Goal: Task Accomplishment & Management: Manage account settings

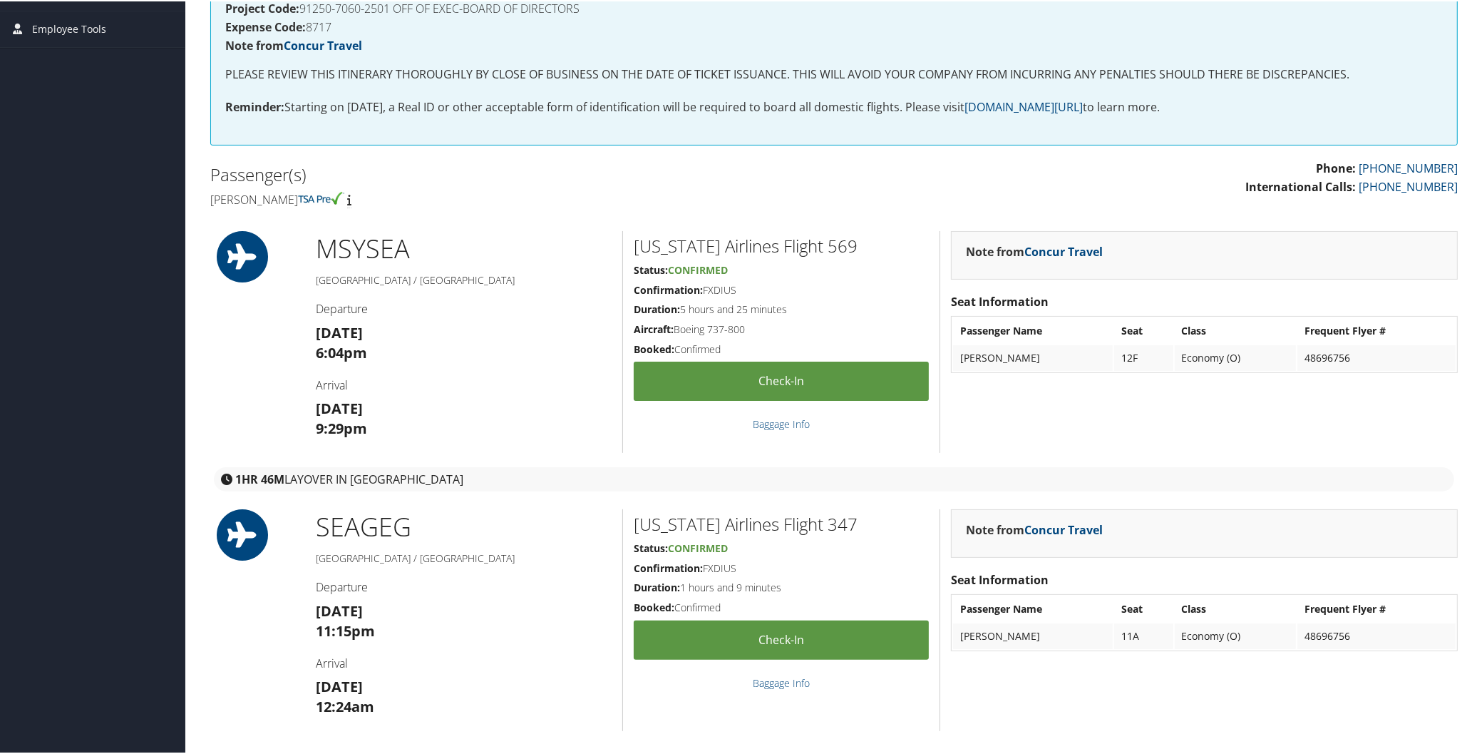
scroll to position [304, 0]
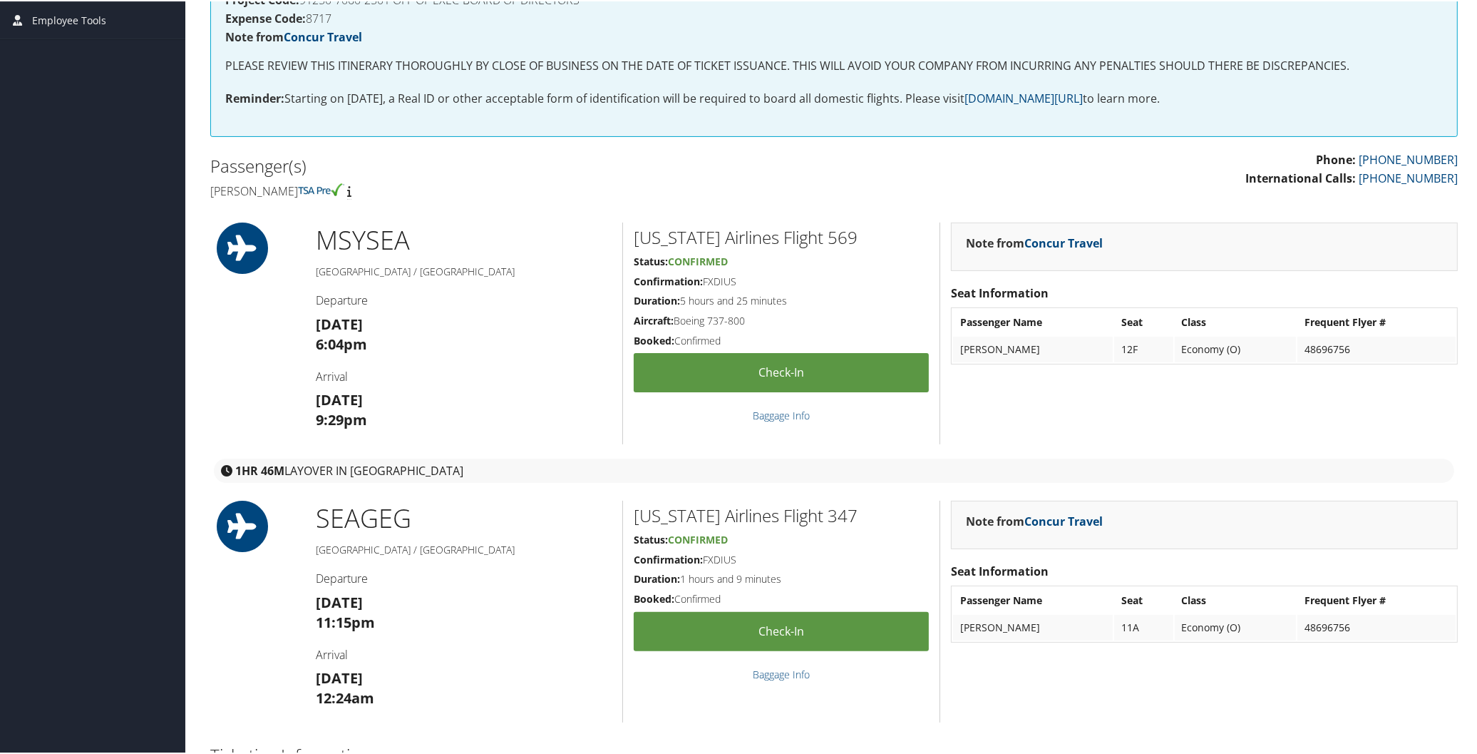
click at [1122, 743] on h2 "Ticketing Information" at bounding box center [834, 753] width 1248 height 24
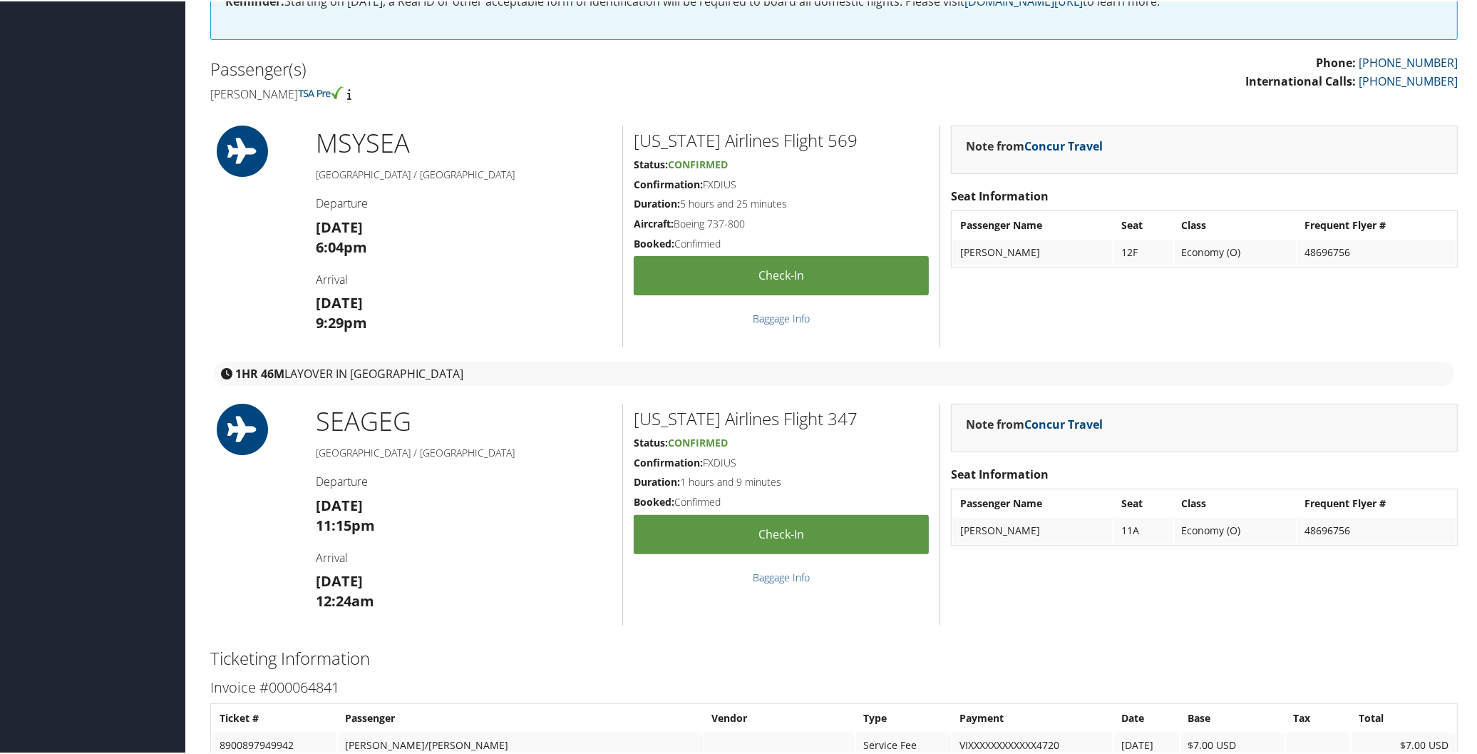
scroll to position [0, 0]
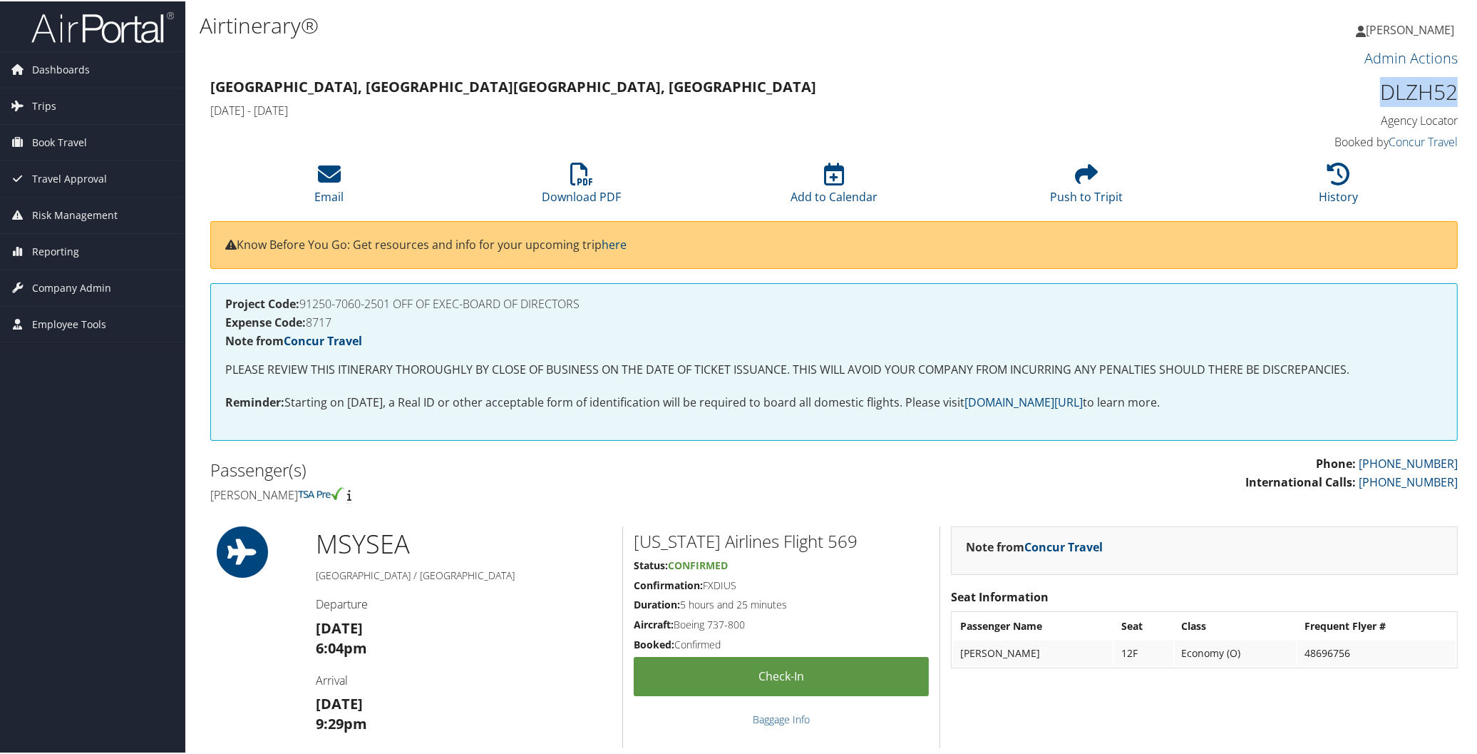
drag, startPoint x: 1376, startPoint y: 93, endPoint x: 1456, endPoint y: 93, distance: 79.9
click at [1456, 93] on div "DLZH52 Agency Locator Agency Locator DLZH52 Booked by Concur Travel Booked by C…" at bounding box center [1309, 113] width 317 height 81
copy h1 "DLZH52"
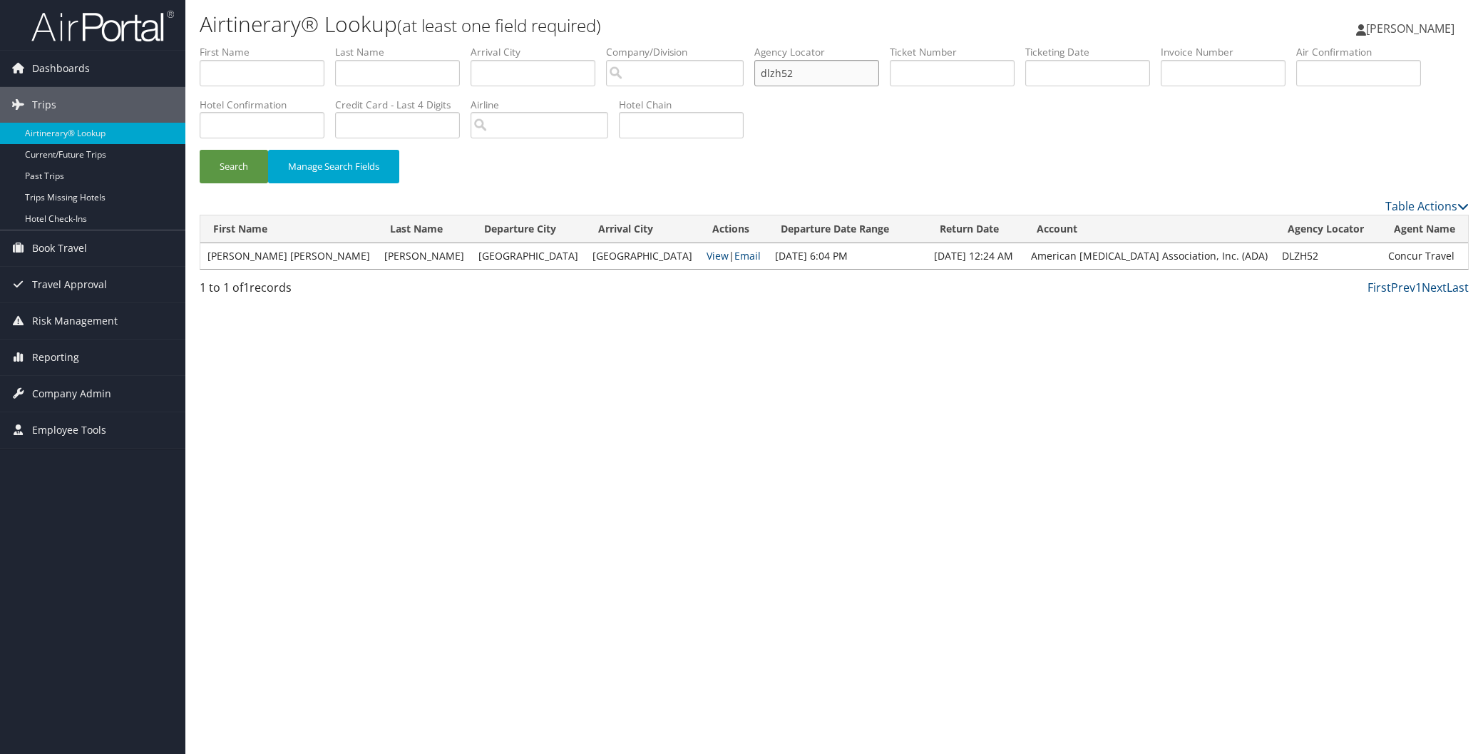
click at [831, 76] on input "dlzh52" at bounding box center [816, 73] width 125 height 26
type input "d"
type input "dmbk3l"
drag, startPoint x: 231, startPoint y: 165, endPoint x: 235, endPoint y: 151, distance: 14.2
click at [232, 163] on button "Search" at bounding box center [234, 167] width 68 height 34
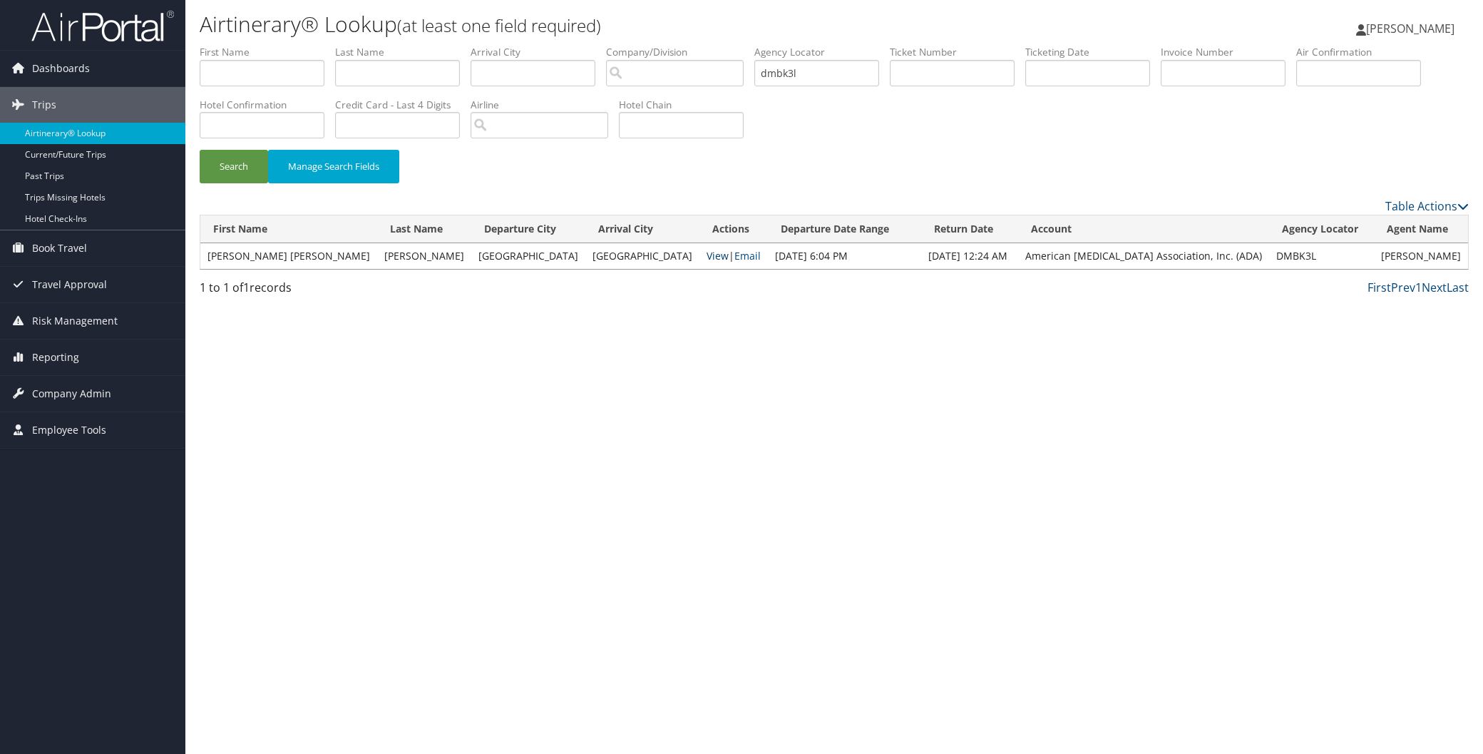
click at [707, 255] on link "View" at bounding box center [718, 256] width 22 height 14
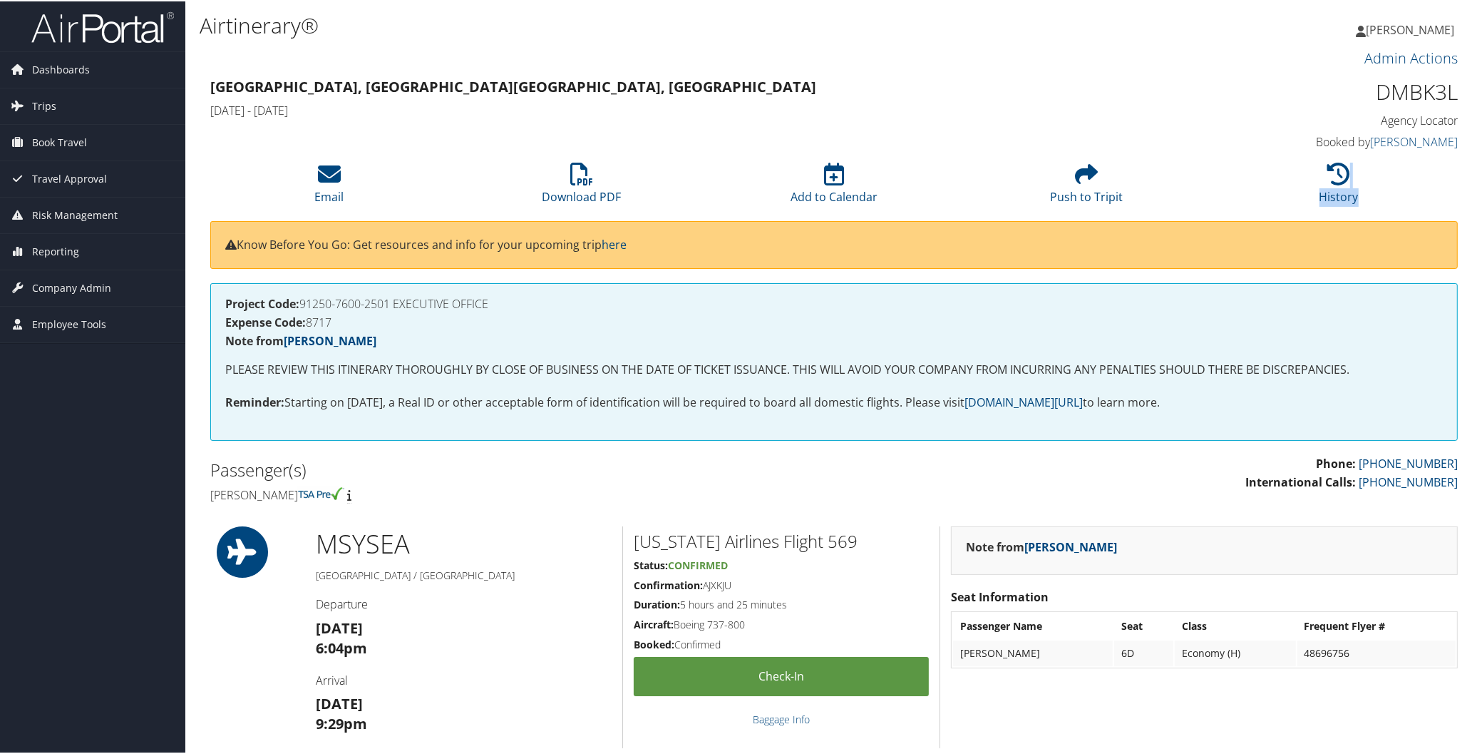
drag, startPoint x: 1466, startPoint y: 184, endPoint x: 1466, endPoint y: 193, distance: 8.6
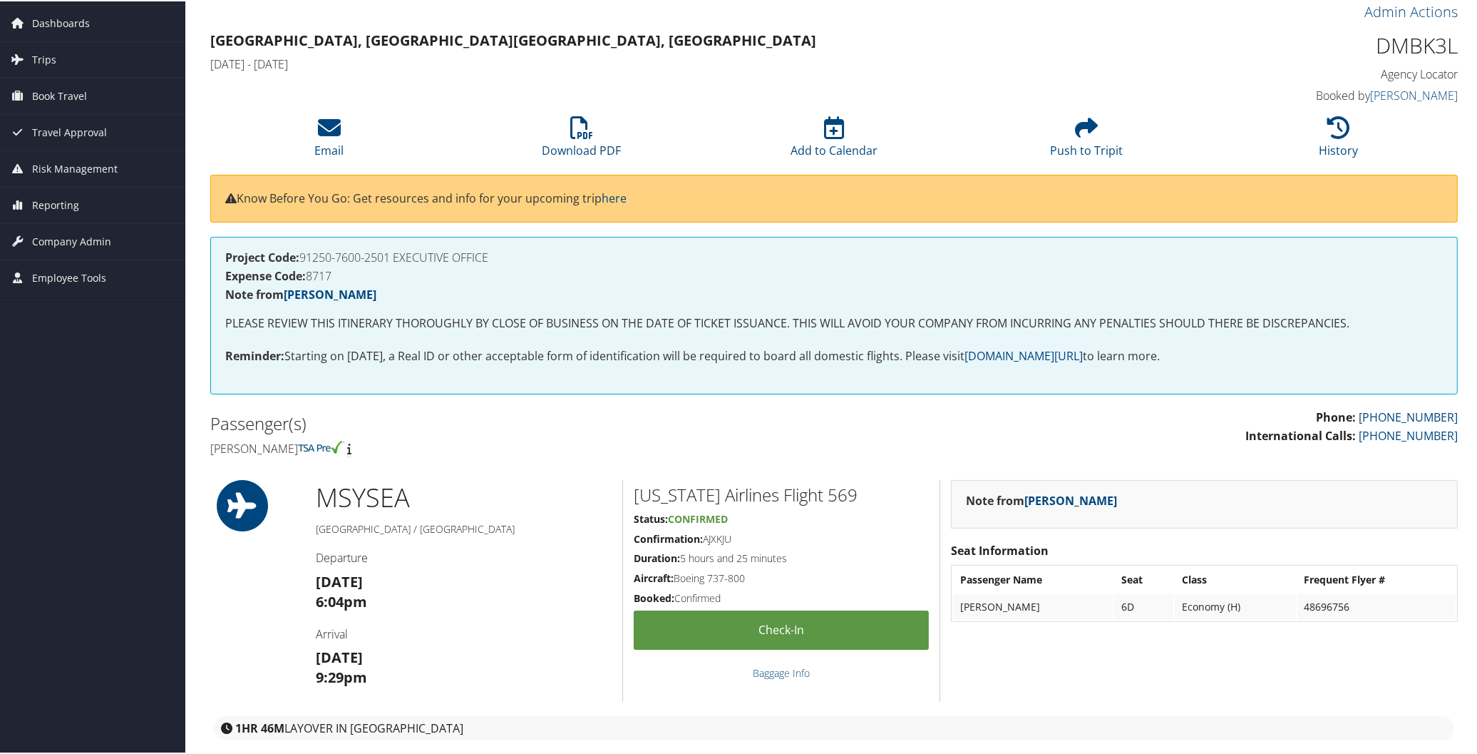
scroll to position [57, 0]
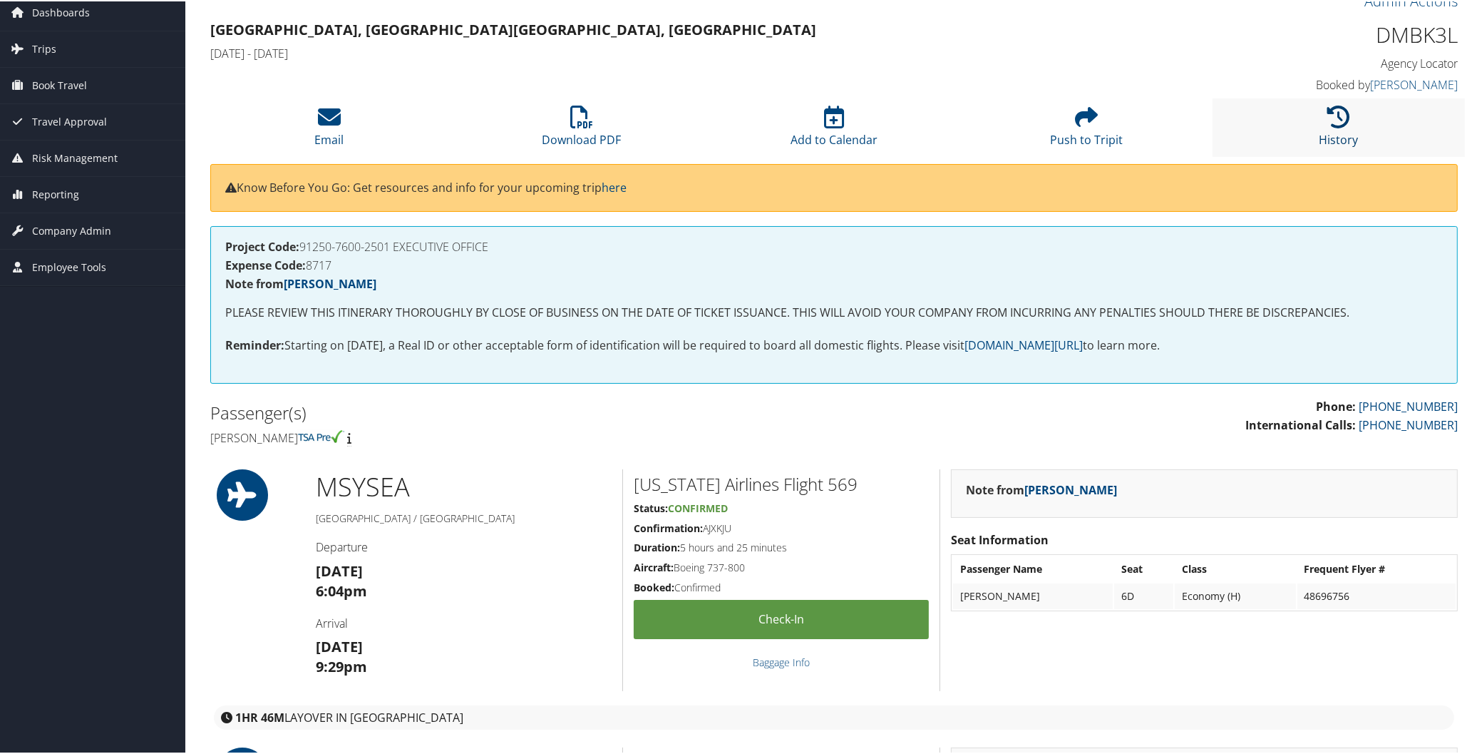
drag, startPoint x: 1479, startPoint y: 227, endPoint x: 1330, endPoint y: 116, distance: 186.5
click at [1330, 116] on icon at bounding box center [1339, 115] width 23 height 23
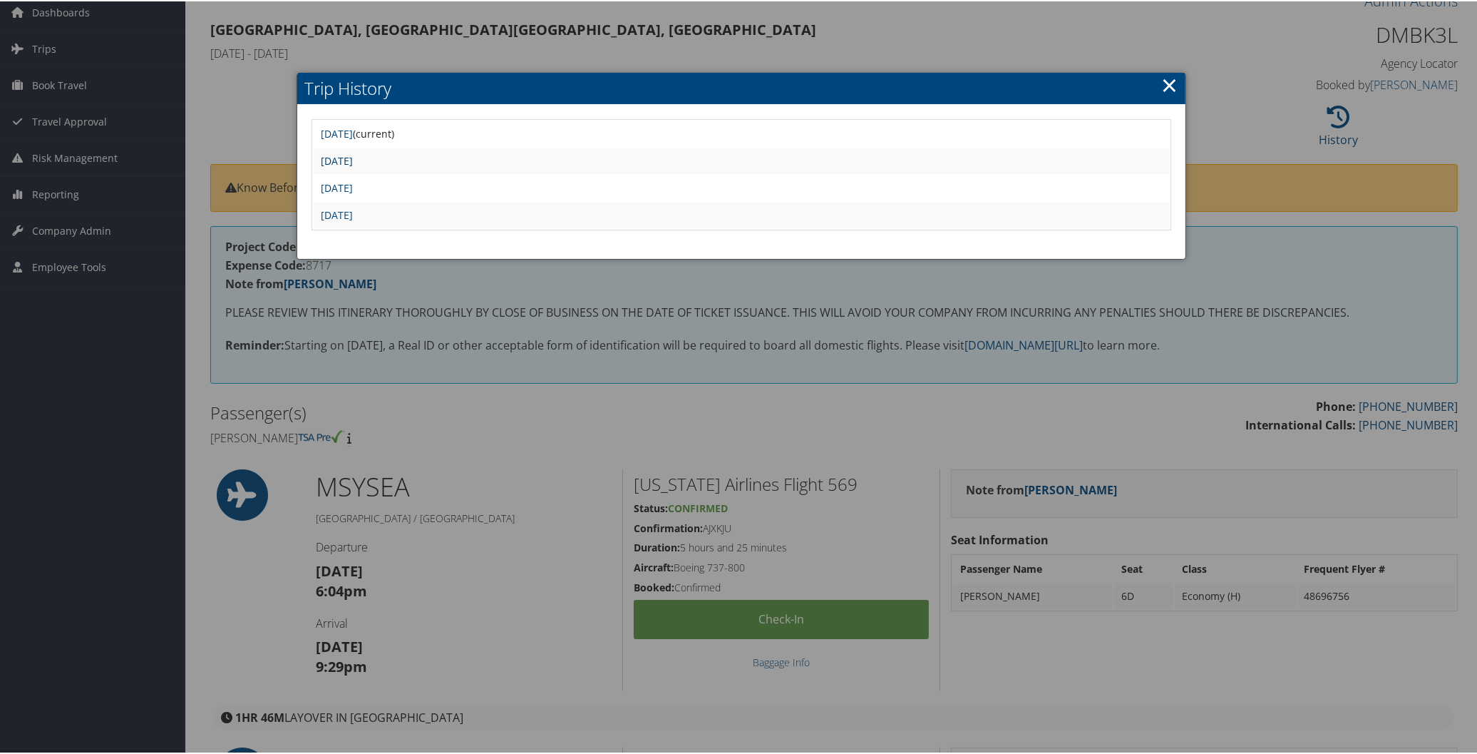
click at [353, 154] on link "Fri Oct 3 18:54:19 MDT 2025" at bounding box center [337, 160] width 32 height 14
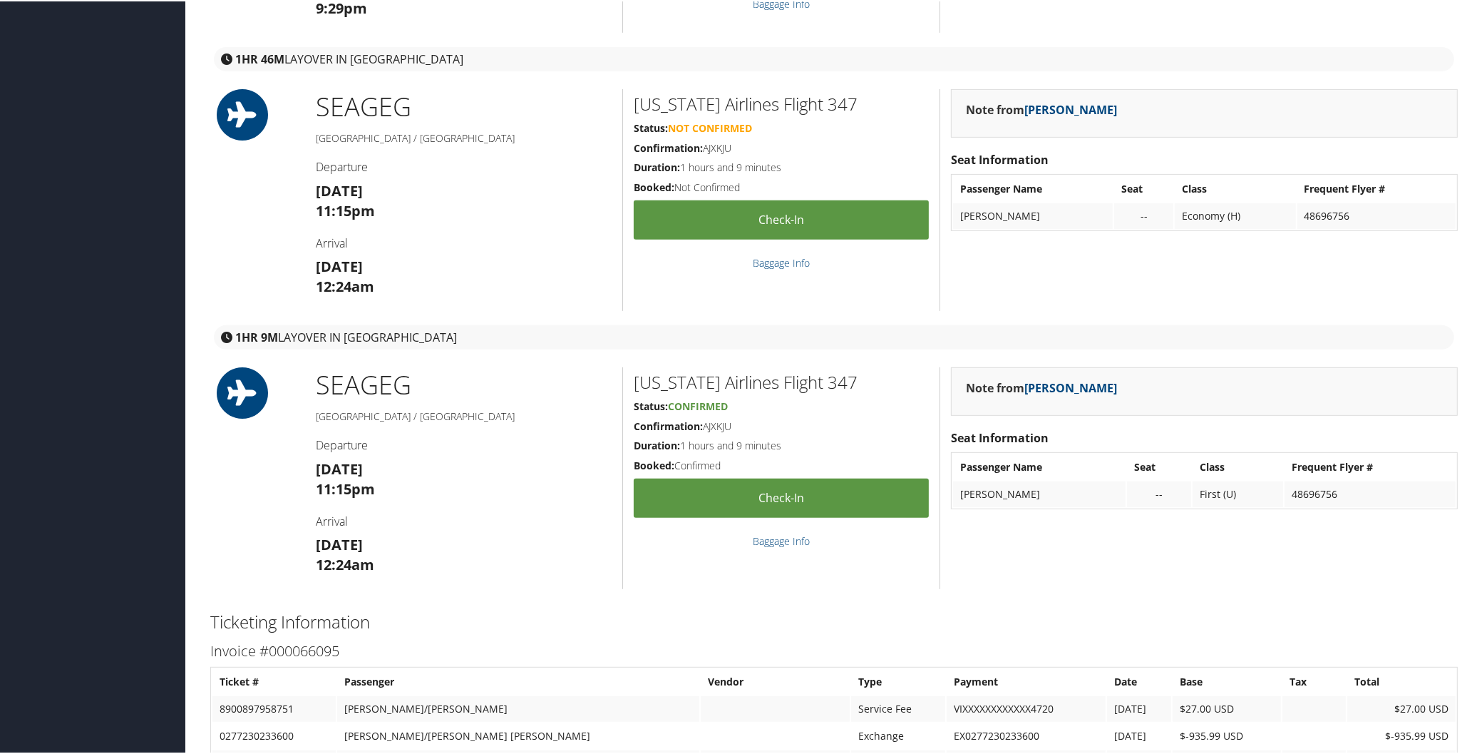
scroll to position [756, 0]
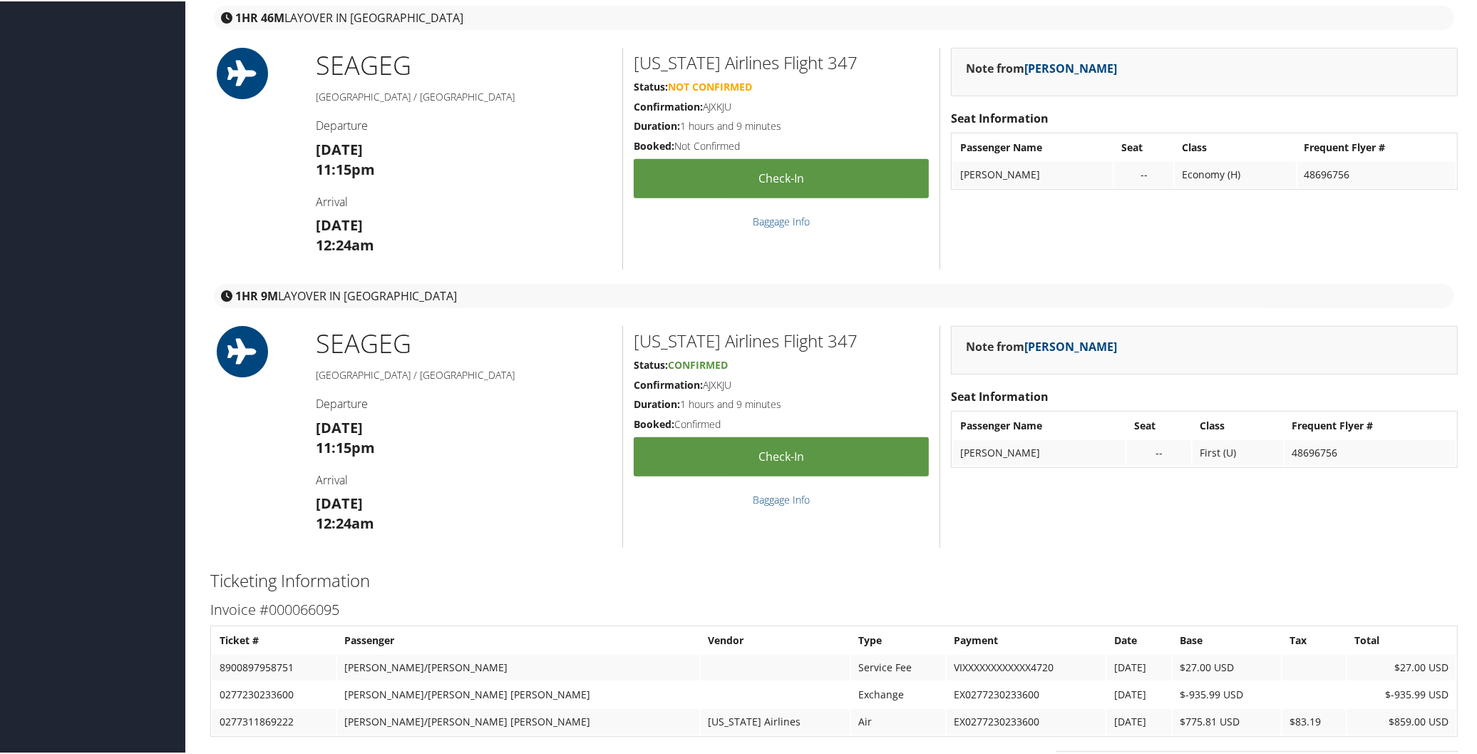
click at [41, 332] on div "Dashboards AirPortal 360™ (Manager) AirPortal 360™ (Agent) My Travel Dashboard …" at bounding box center [741, 178] width 1483 height 1869
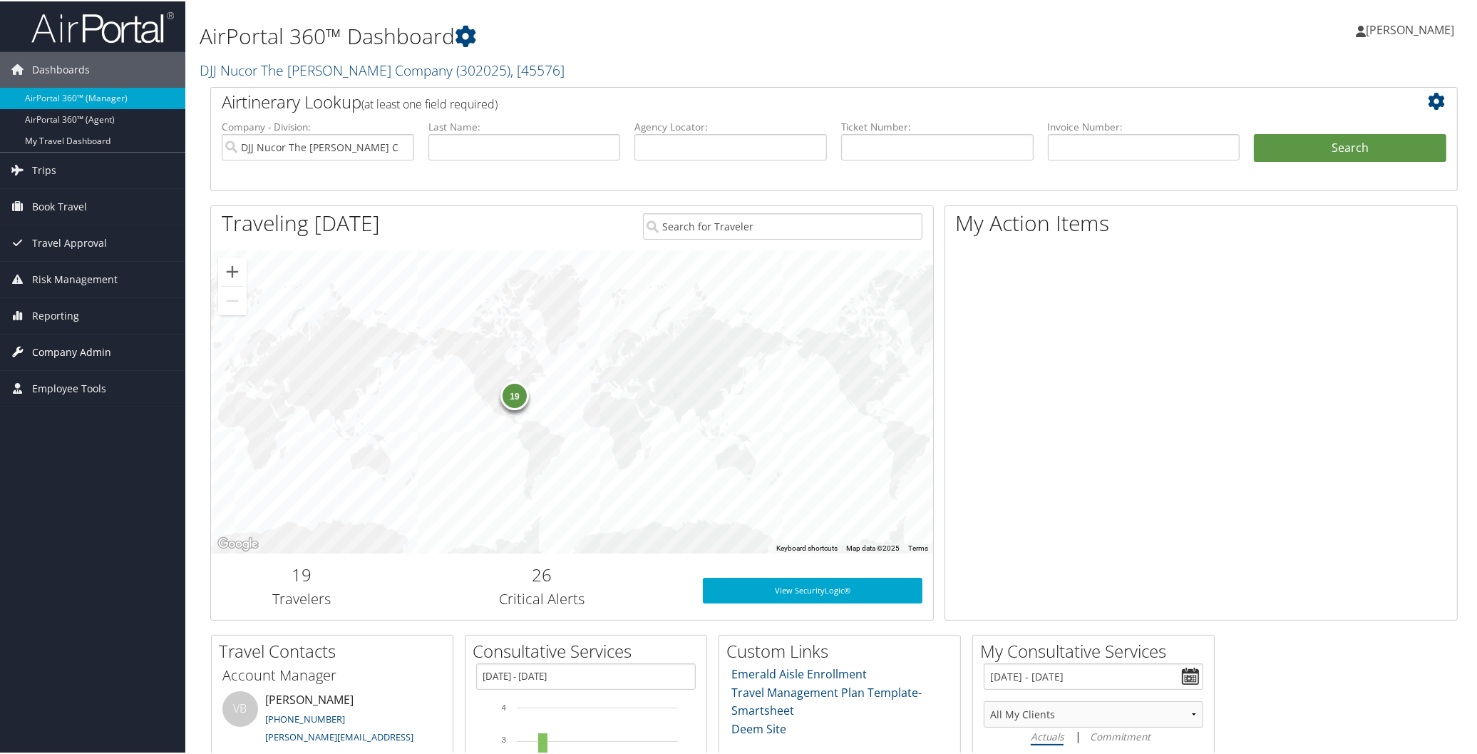
click at [101, 339] on span "Company Admin" at bounding box center [71, 351] width 79 height 36
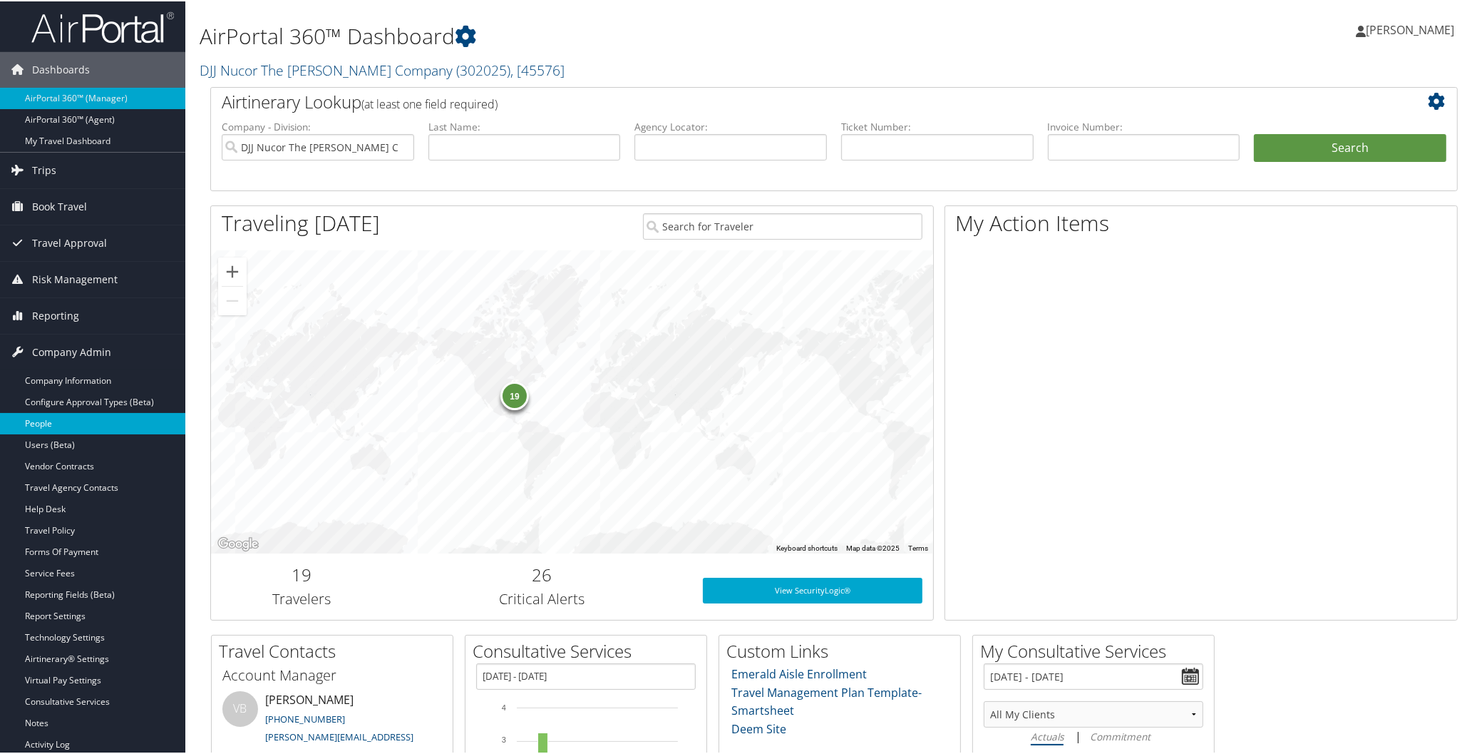
click at [53, 425] on link "People" at bounding box center [92, 421] width 185 height 21
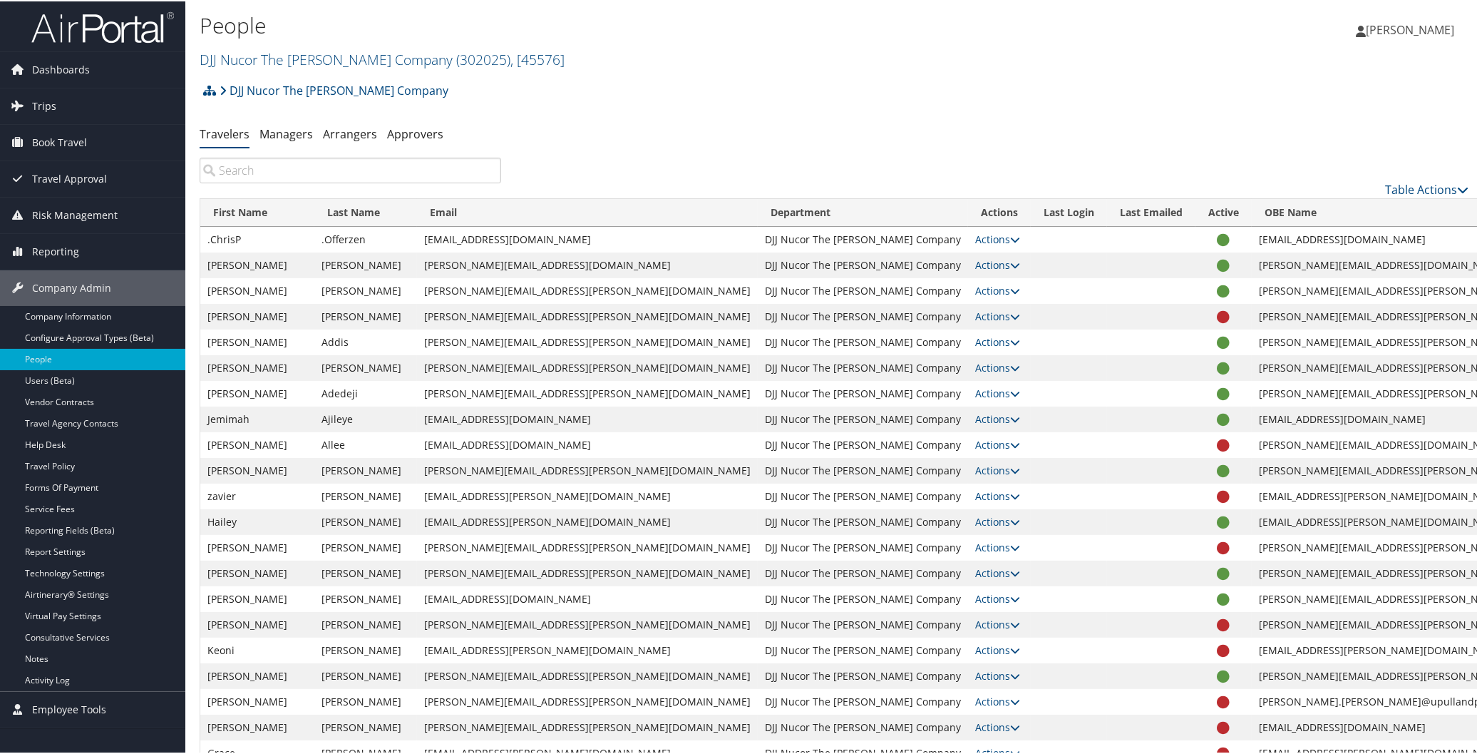
click at [314, 169] on input "search" at bounding box center [351, 169] width 302 height 26
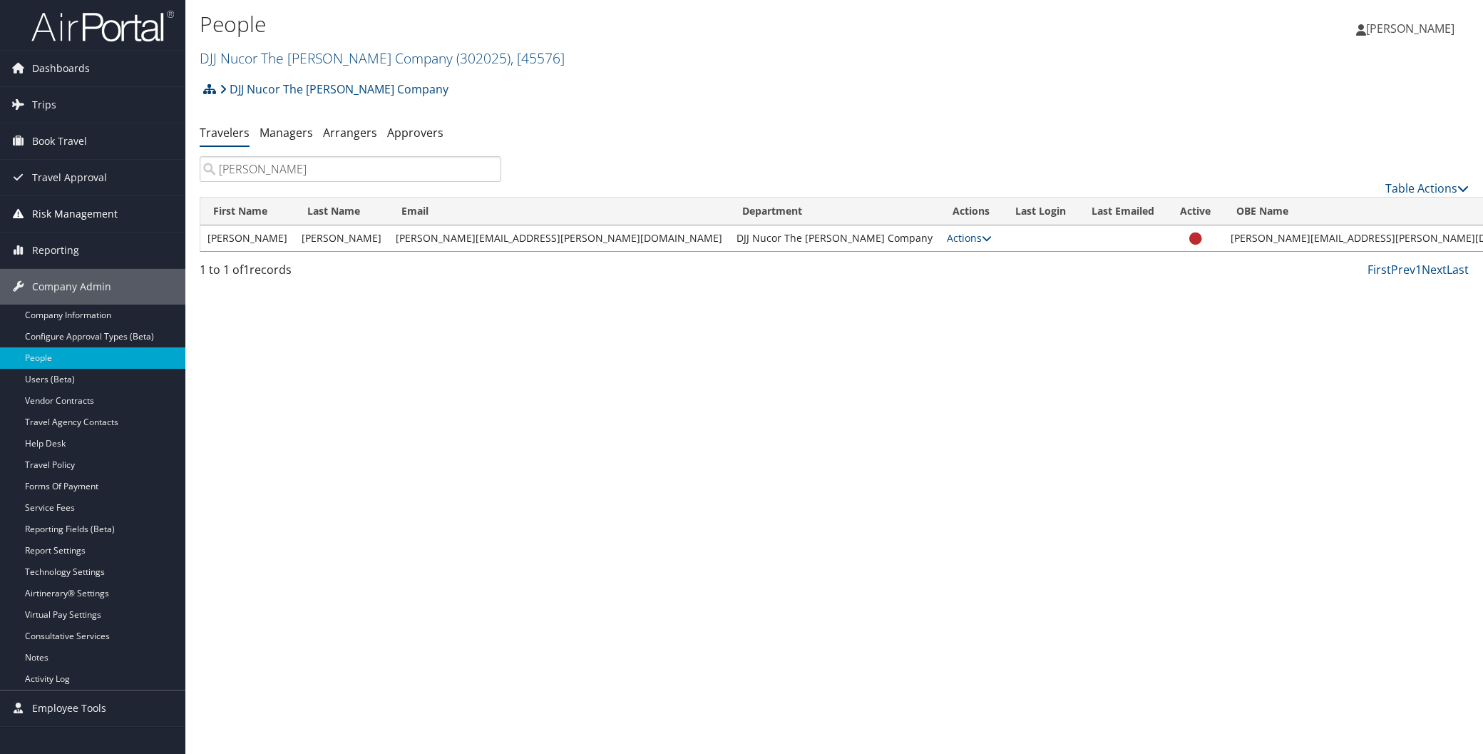
type input "stewart"
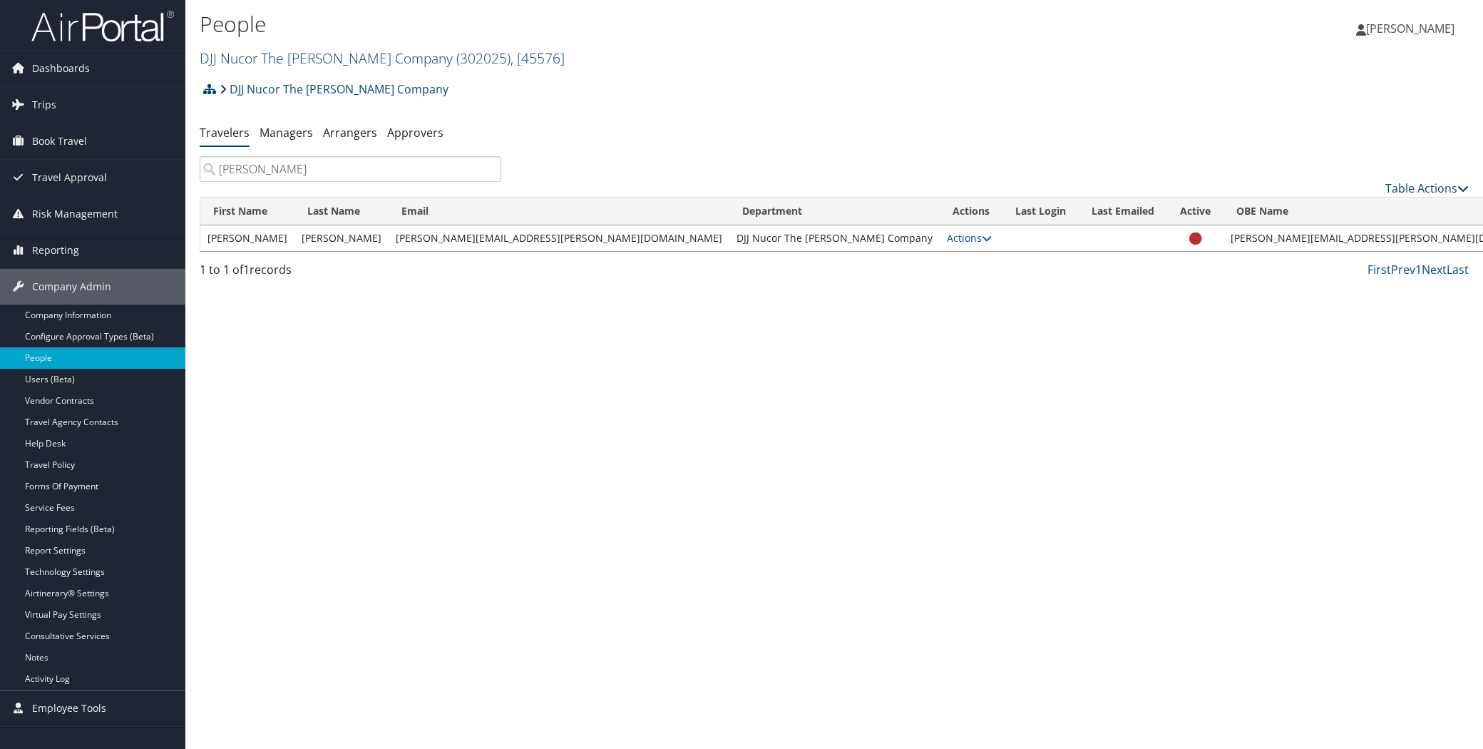
click at [332, 53] on link "DJJ Nucor The David Joseph Company ( 302025 ) , [ 45576 ]" at bounding box center [382, 57] width 365 height 19
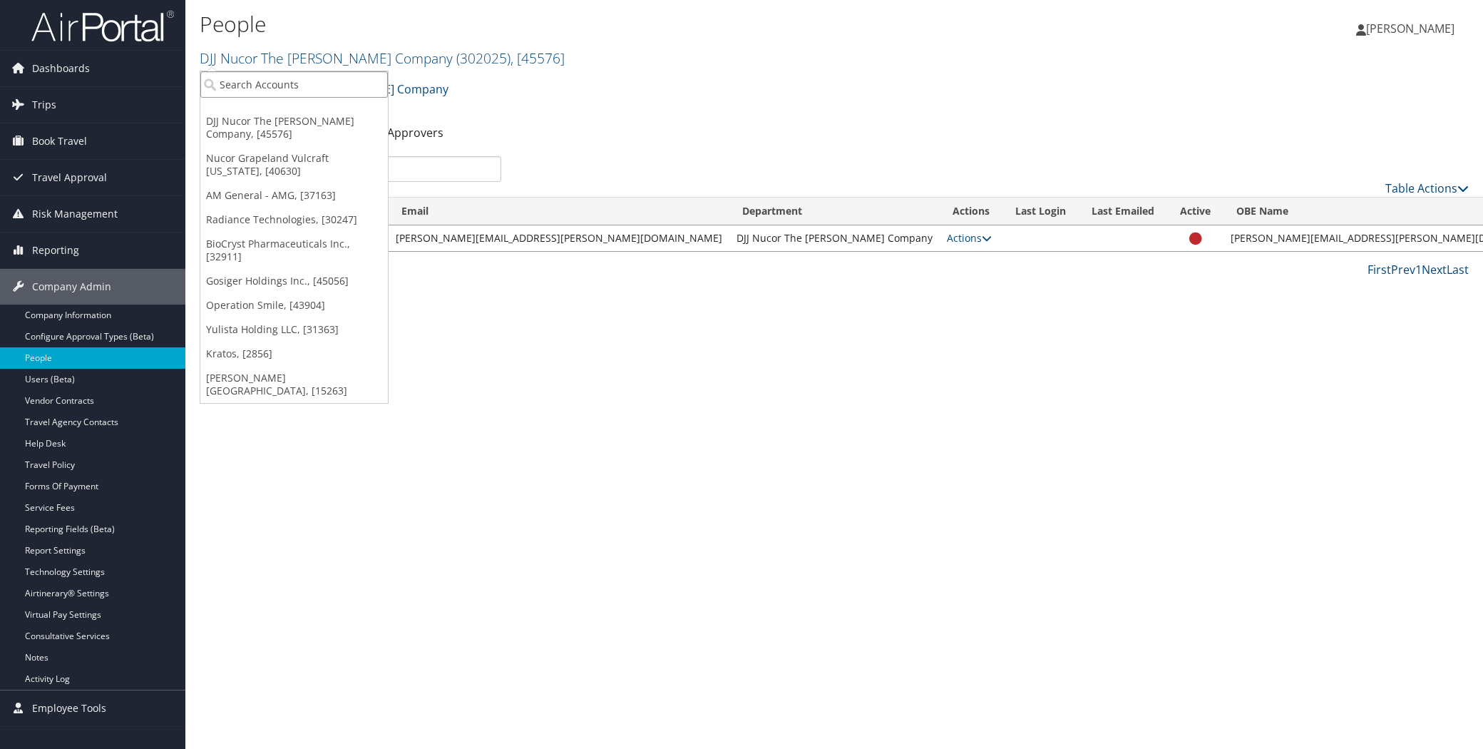
click at [309, 90] on input "search" at bounding box center [294, 84] width 188 height 26
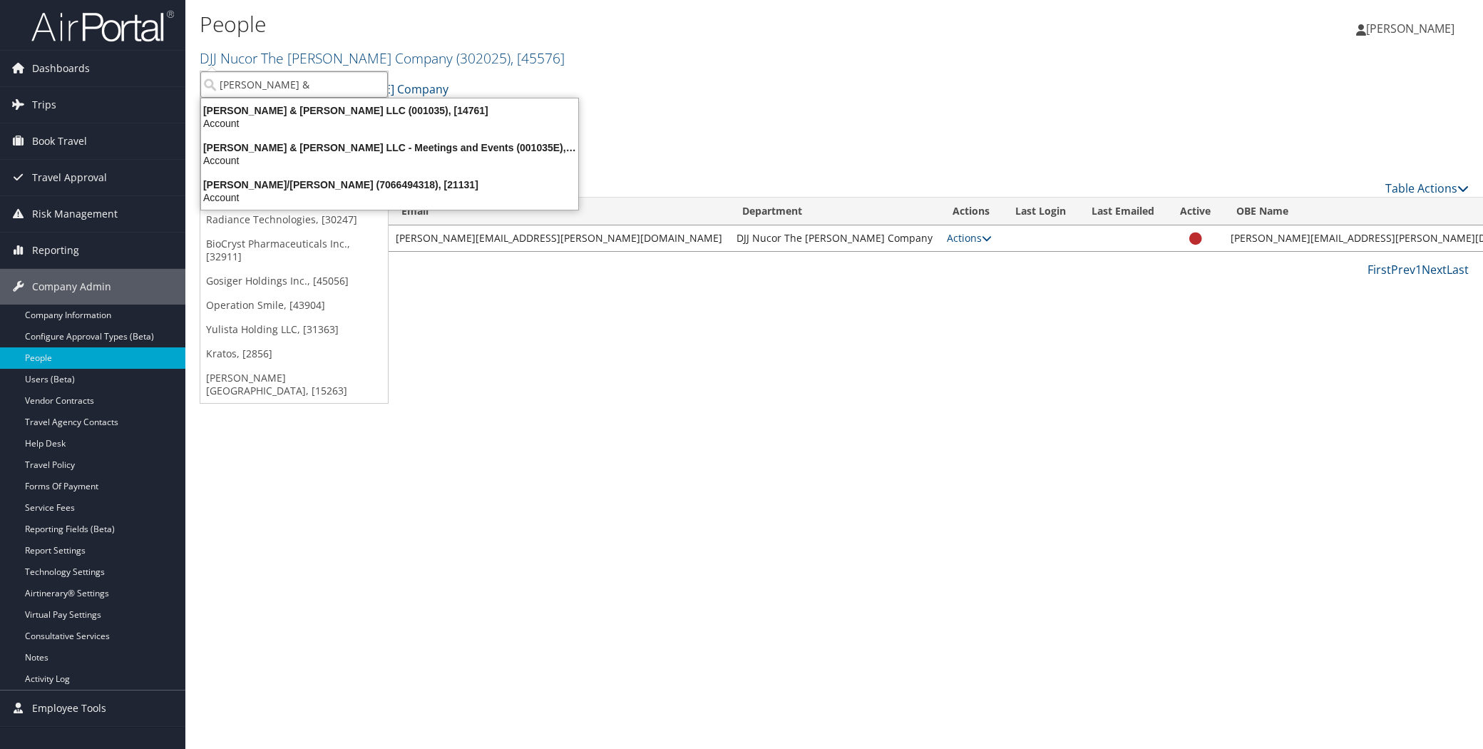
type input "brasfield &"
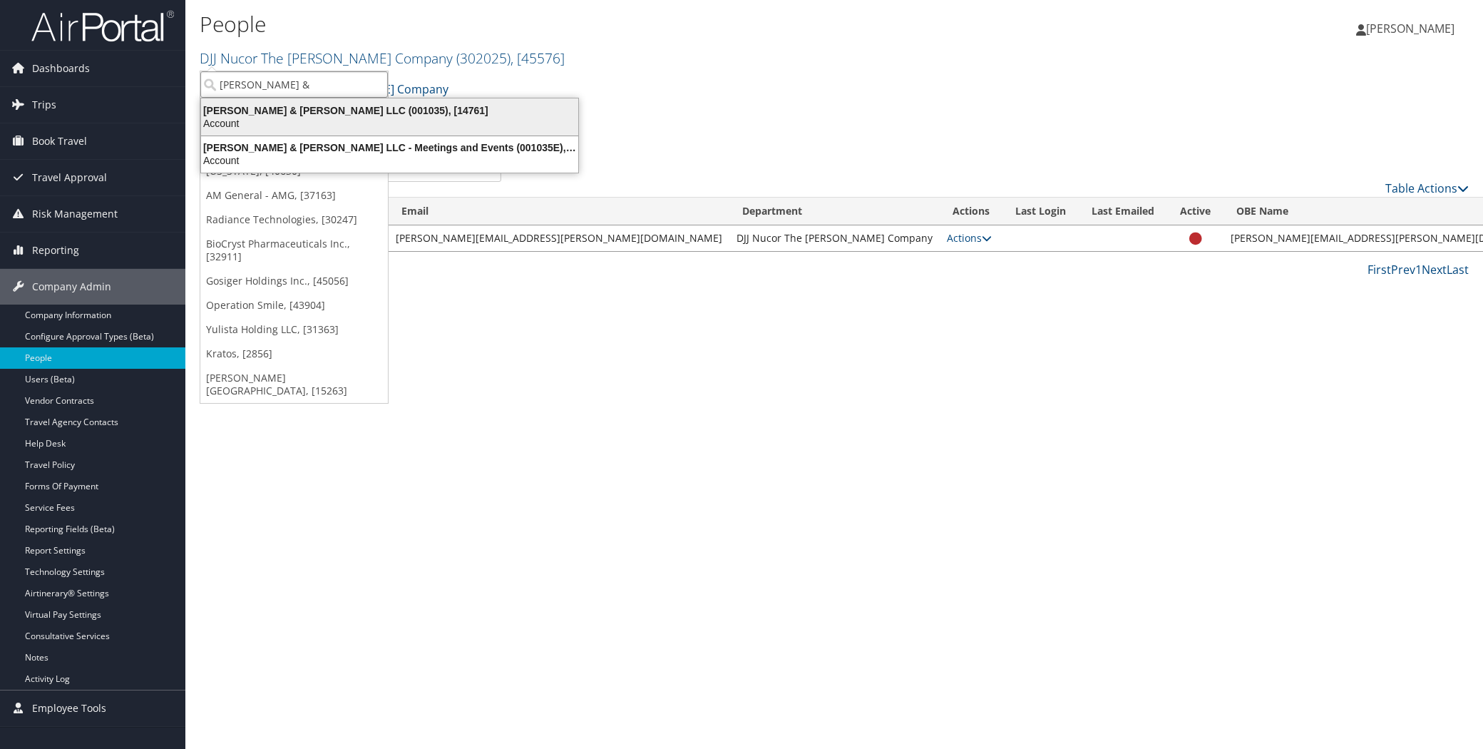
click at [303, 106] on div "Brasfield & Gorrie LLC (001035), [14761]" at bounding box center [390, 110] width 394 height 13
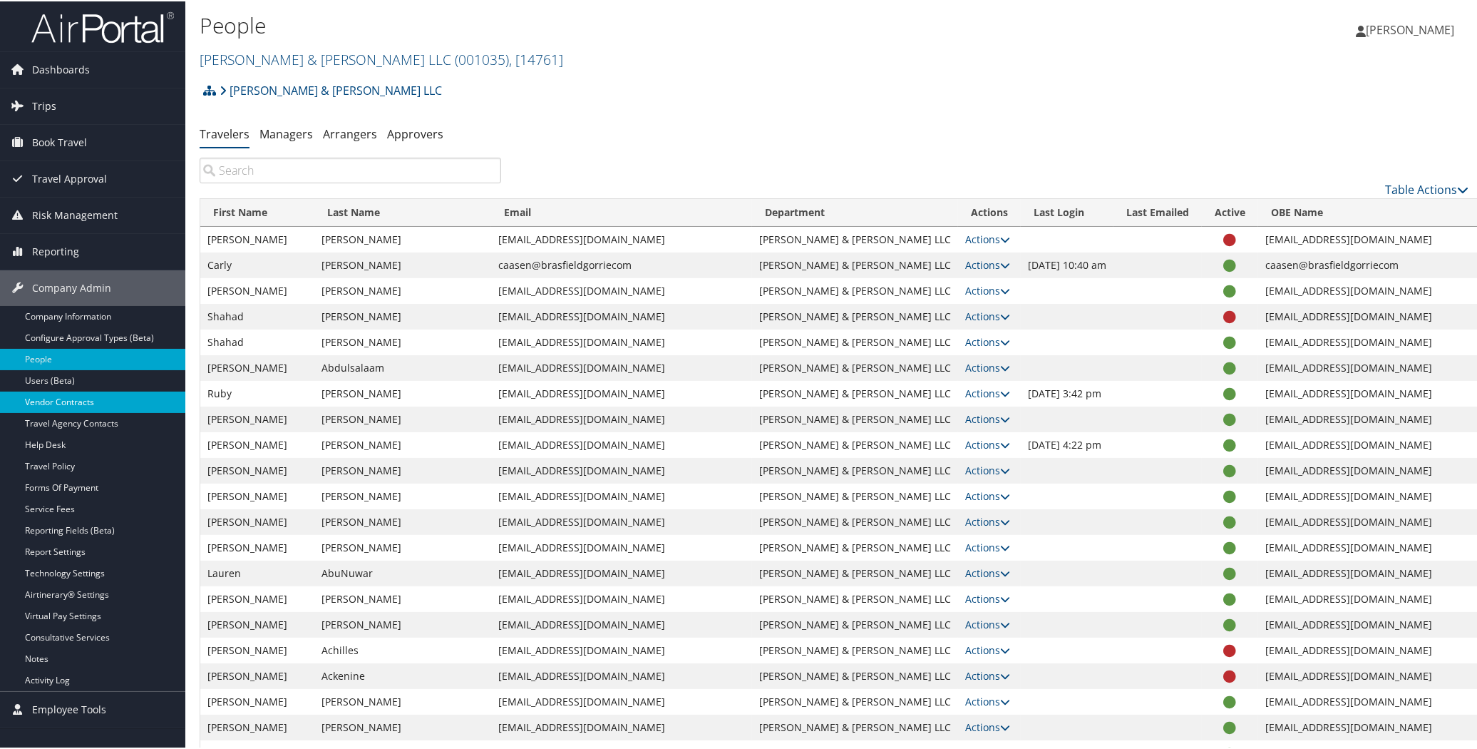
click at [106, 399] on link "Vendor Contracts" at bounding box center [92, 400] width 185 height 21
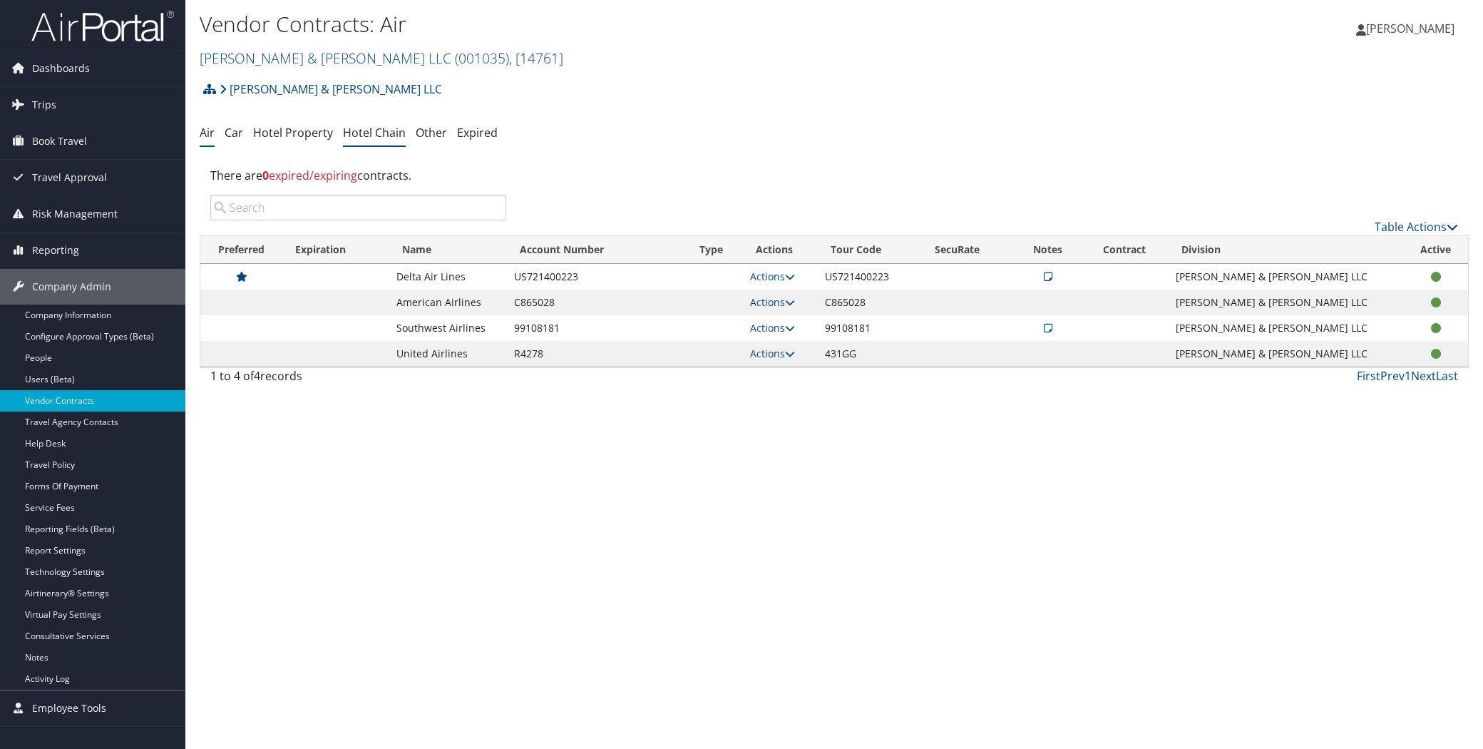
click at [371, 130] on link "Hotel Chain" at bounding box center [374, 133] width 63 height 16
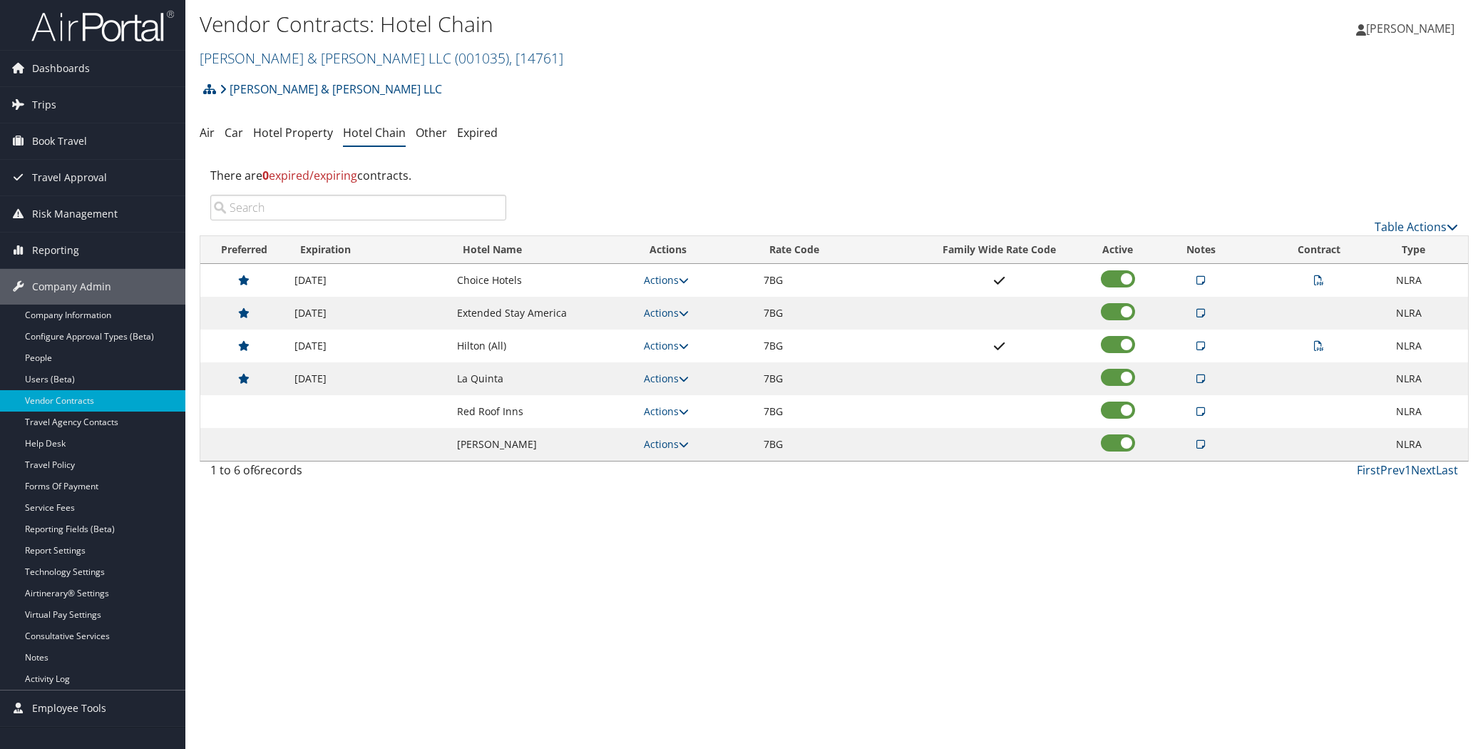
click at [1201, 314] on icon at bounding box center [1200, 313] width 9 height 10
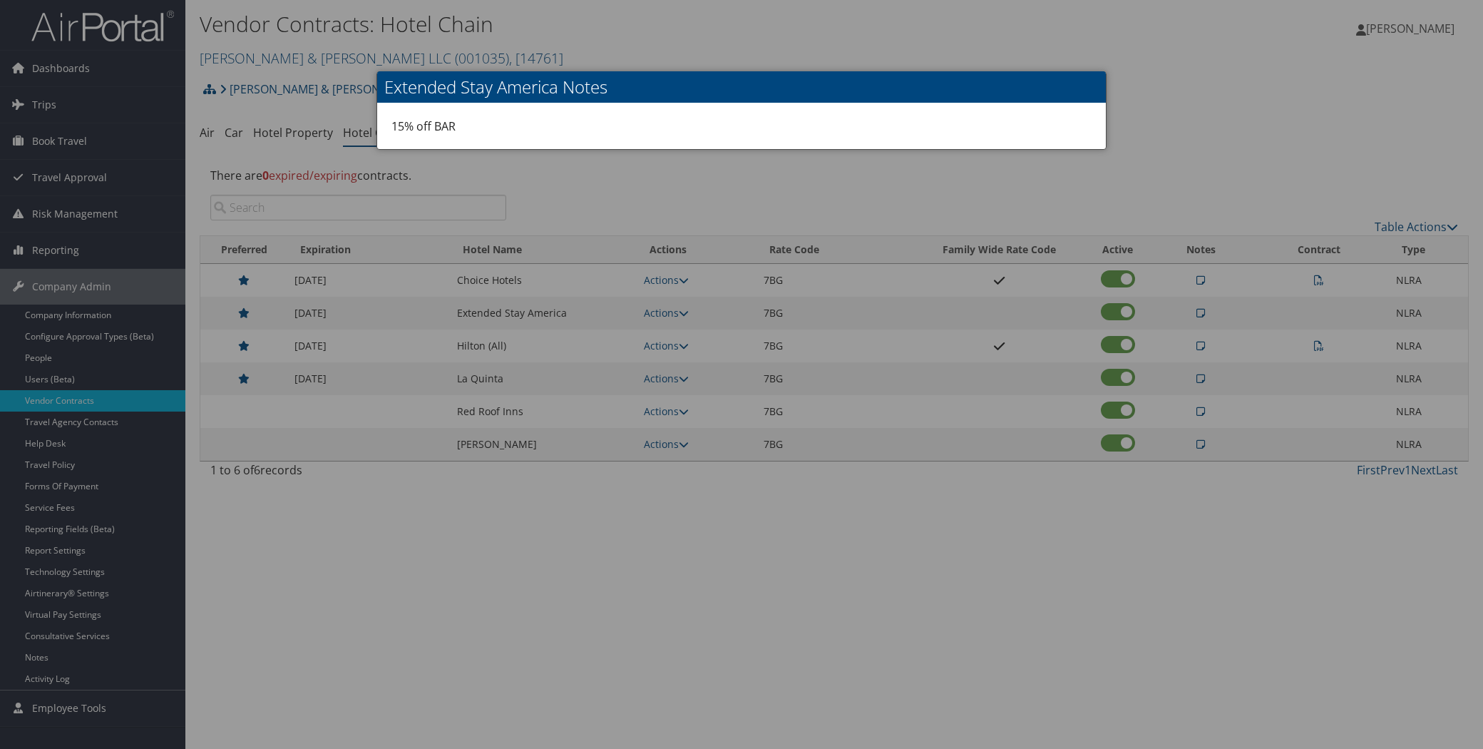
click at [1161, 108] on div at bounding box center [741, 374] width 1483 height 749
